Goal: Check status: Check status

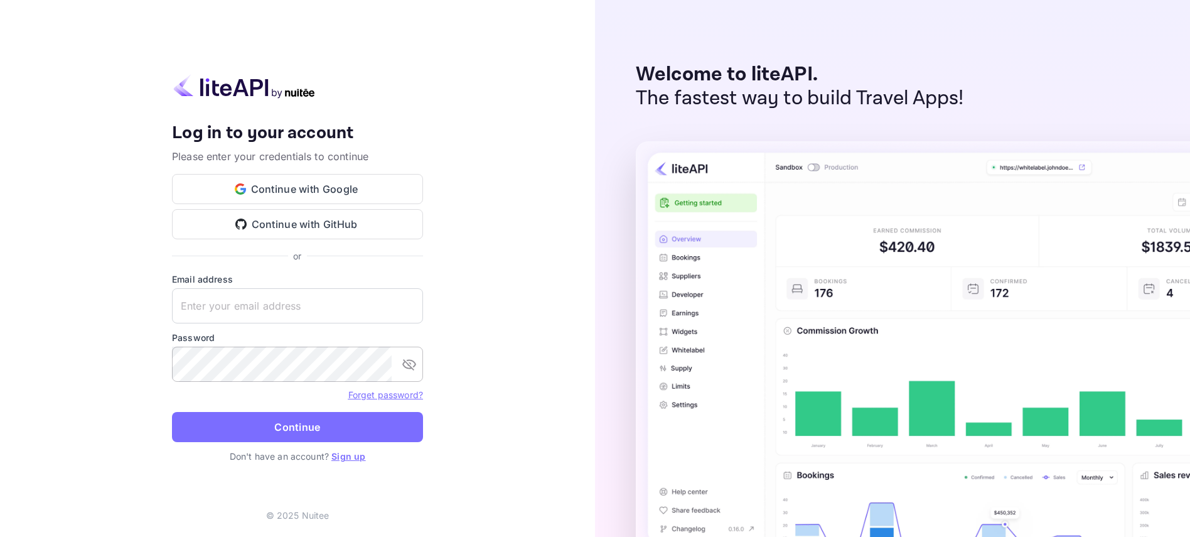
type input "[EMAIL_ADDRESS][DOMAIN_NAME]"
click at [405, 368] on icon "toggle password visibility" at bounding box center [409, 363] width 15 height 15
click at [298, 432] on button "Continue" at bounding box center [297, 427] width 251 height 30
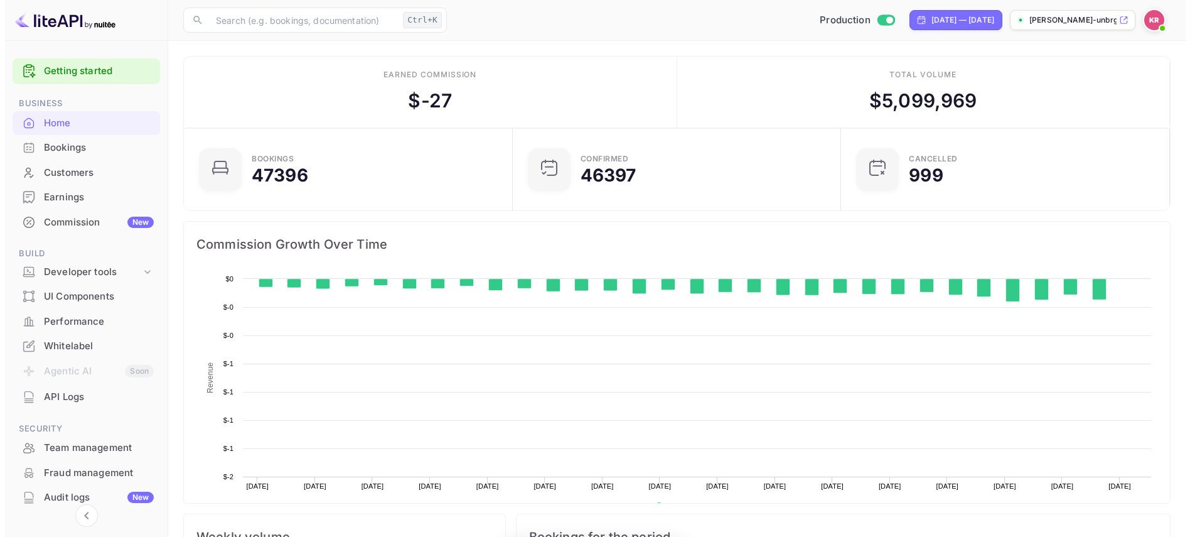
scroll to position [195, 311]
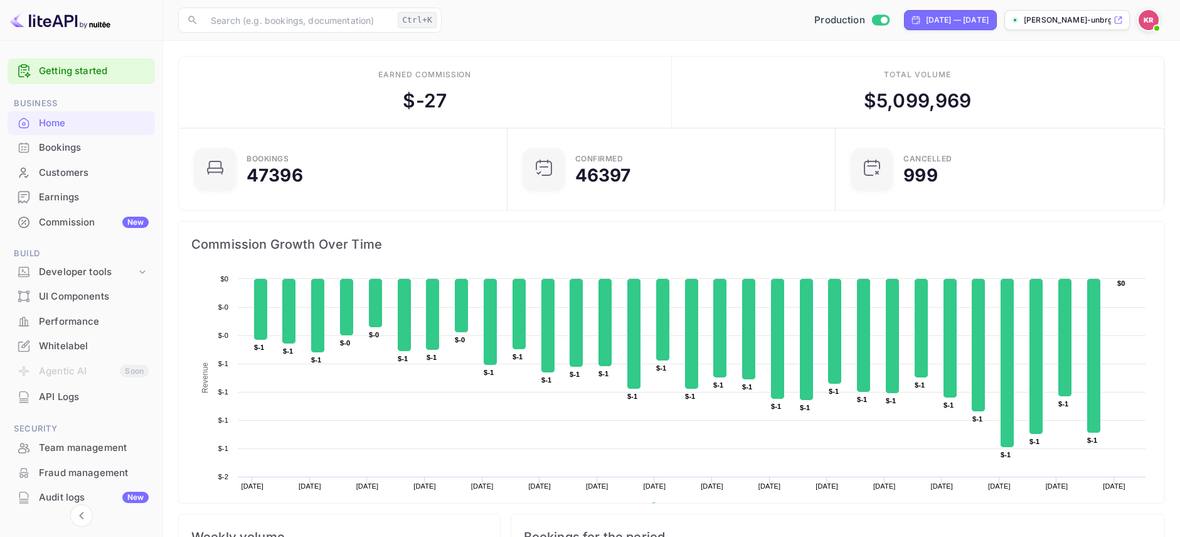
click at [73, 150] on div "Bookings" at bounding box center [94, 148] width 110 height 14
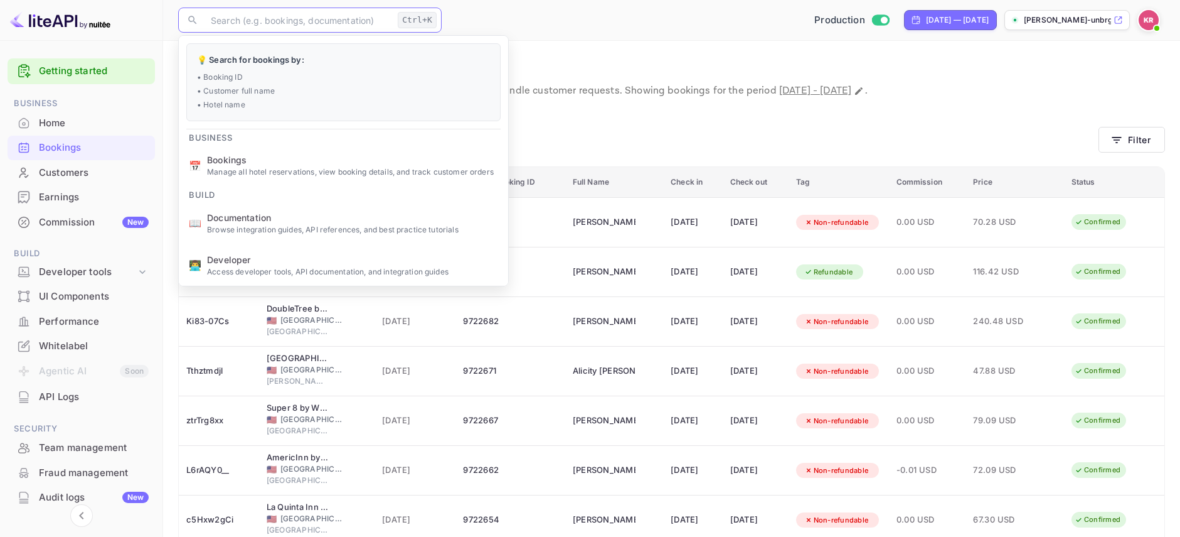
click at [256, 18] on input "text" at bounding box center [298, 20] width 190 height 25
paste input "NXKWt0DFA"
type input "NXKWt0DFA"
